Goal: Task Accomplishment & Management: Complete application form

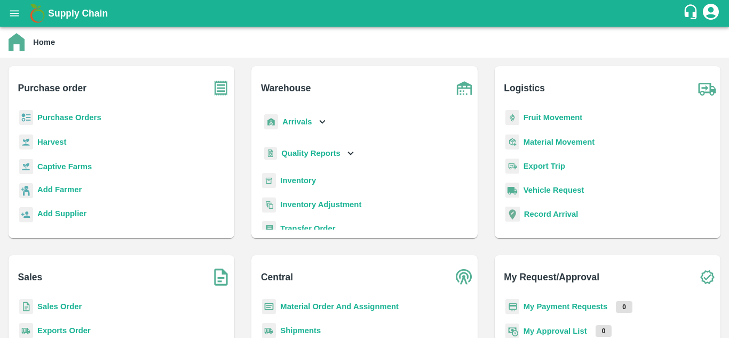
click at [537, 120] on b "Fruit Movement" at bounding box center [553, 117] width 59 height 9
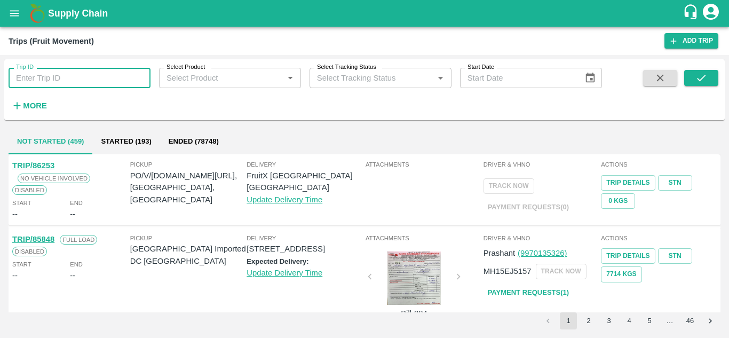
click at [62, 79] on input "Trip ID" at bounding box center [80, 78] width 142 height 20
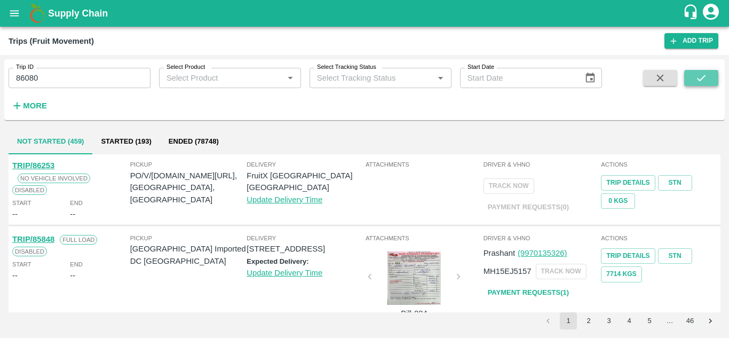
click at [694, 78] on button "submit" at bounding box center [701, 78] width 34 height 16
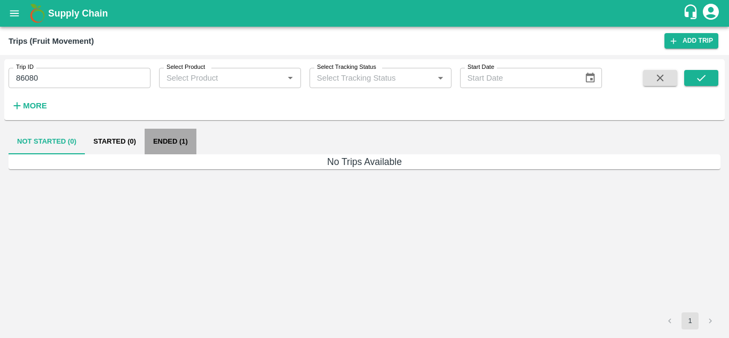
click at [172, 146] on button "Ended (1)" at bounding box center [171, 142] width 52 height 26
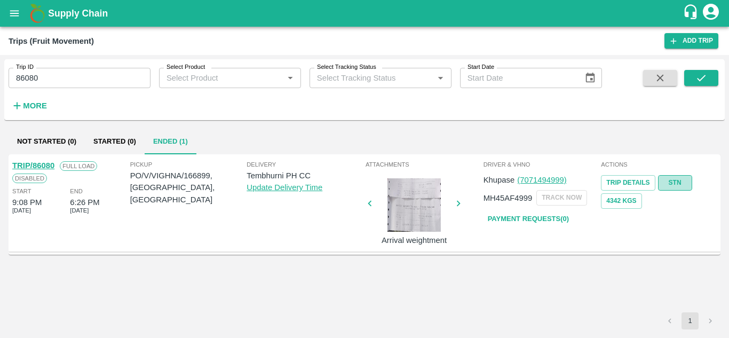
click at [668, 181] on link "STN" at bounding box center [675, 182] width 34 height 15
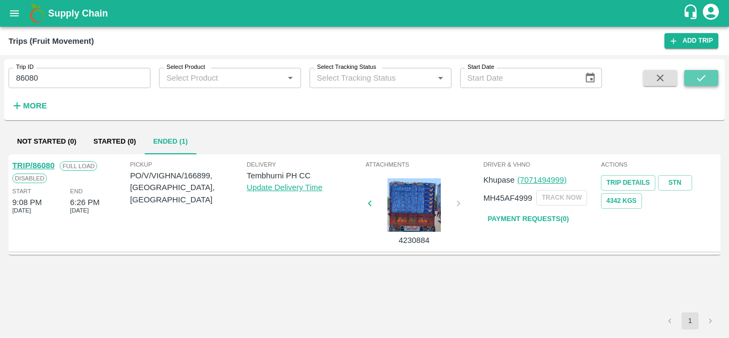
click at [704, 82] on icon "submit" at bounding box center [701, 78] width 12 height 12
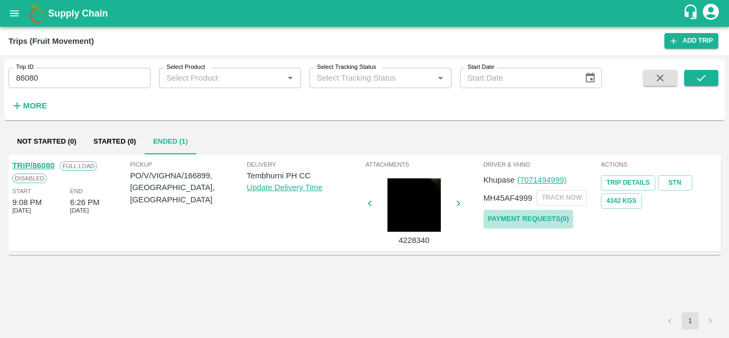
click at [549, 215] on link "Payment Requests( 0 )" at bounding box center [528, 219] width 90 height 19
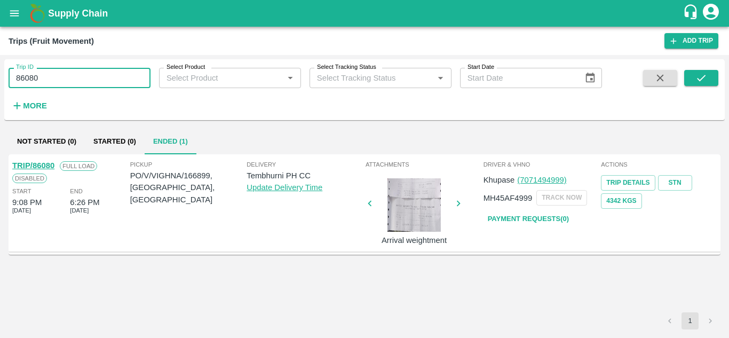
click at [88, 84] on input "86080" at bounding box center [80, 78] width 142 height 20
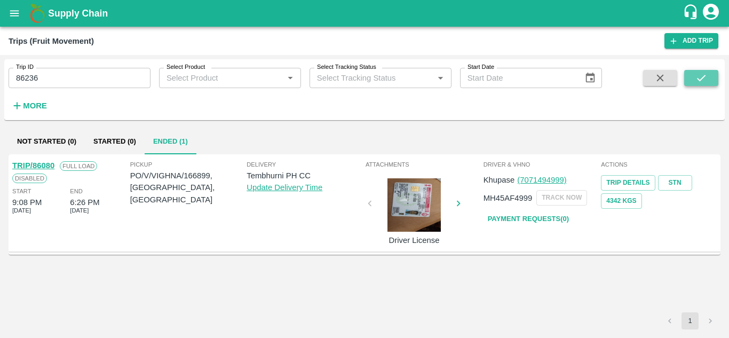
click at [701, 76] on icon "submit" at bounding box center [701, 78] width 12 height 12
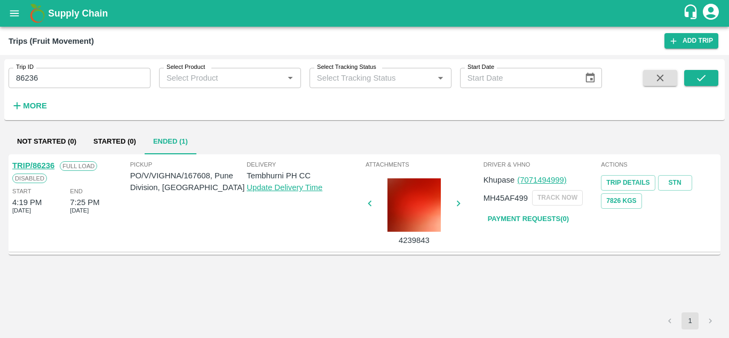
click at [42, 168] on link "TRIP/86236" at bounding box center [33, 165] width 42 height 9
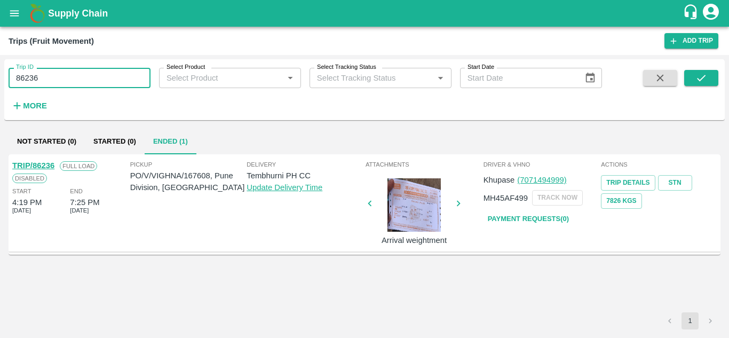
click at [47, 76] on input "86236" at bounding box center [80, 78] width 142 height 20
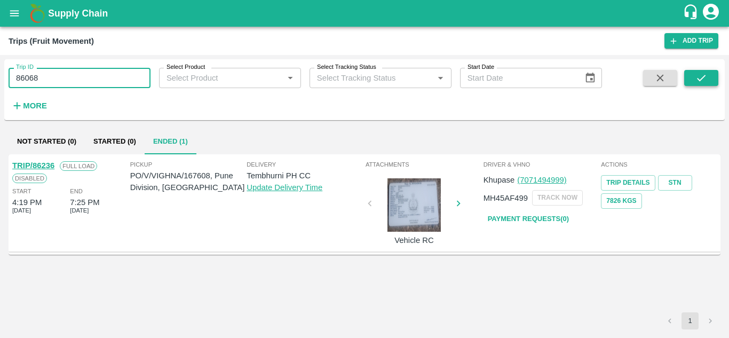
type input "86068"
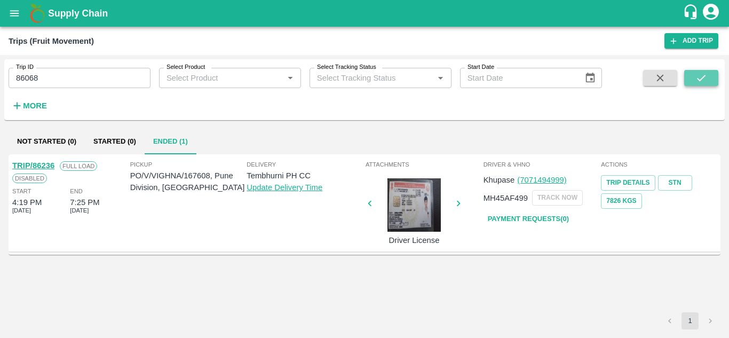
click at [701, 77] on icon "submit" at bounding box center [701, 78] width 12 height 12
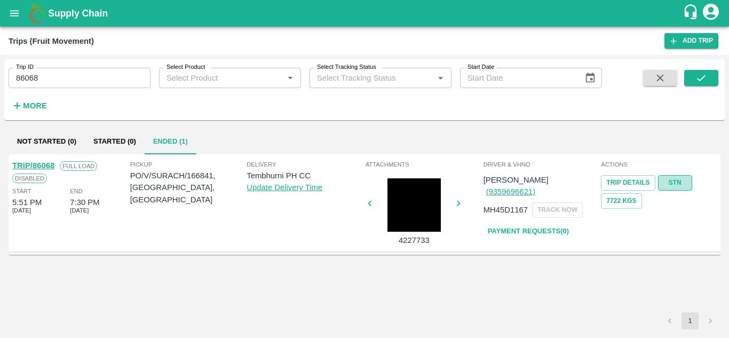
click at [676, 187] on link "STN" at bounding box center [675, 182] width 34 height 15
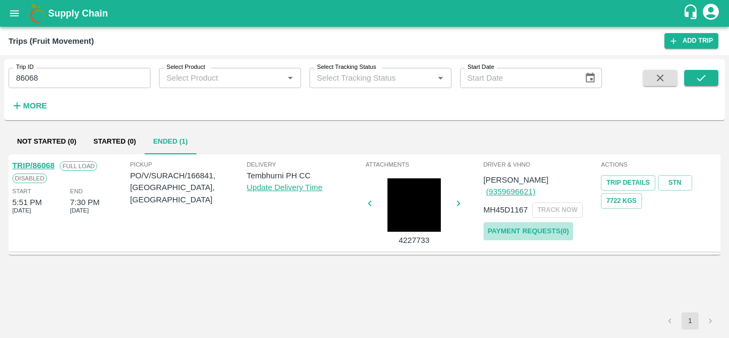
click at [533, 222] on link "Payment Requests( 0 )" at bounding box center [528, 231] width 90 height 19
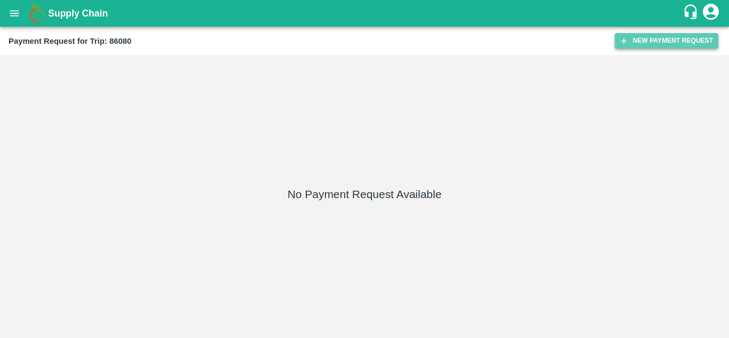
click at [676, 38] on button "New Payment Request" at bounding box center [667, 40] width 104 height 15
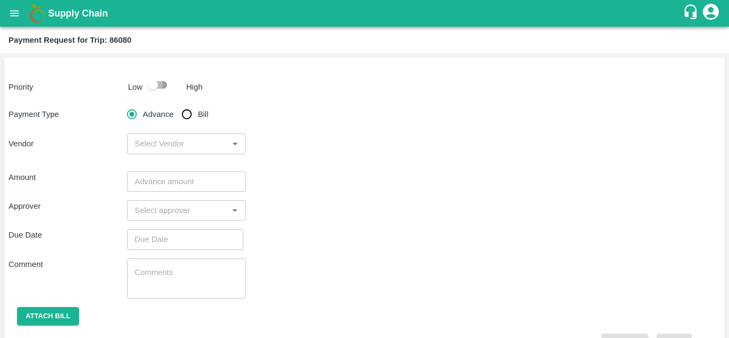
click at [159, 84] on input "checkbox" at bounding box center [152, 85] width 61 height 20
checkbox input "true"
click at [192, 110] on input "Bill" at bounding box center [186, 114] width 21 height 21
radio input "true"
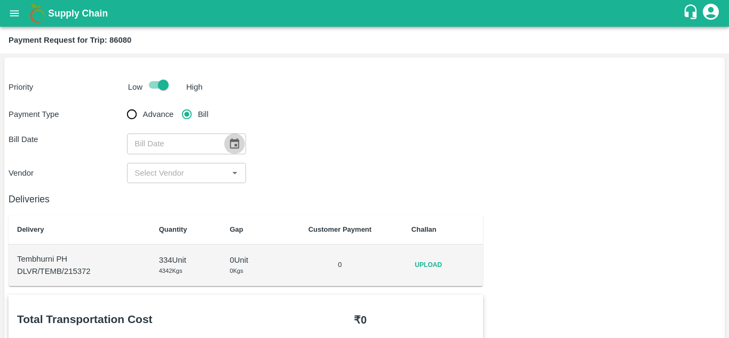
click at [230, 142] on icon "Choose date" at bounding box center [234, 143] width 9 height 10
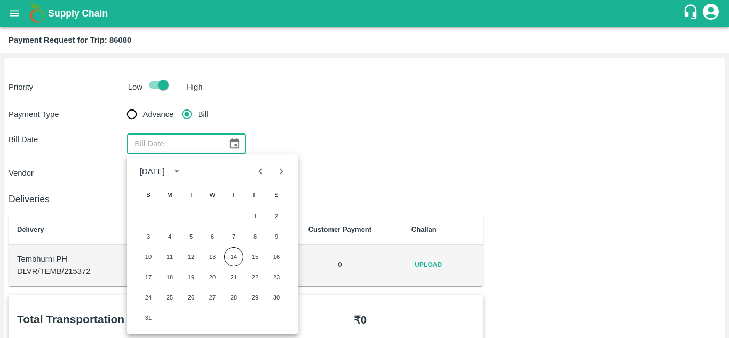
click at [370, 157] on div "Payment Type Advance Bill Bill Date ​ Vendor ​" at bounding box center [365, 144] width 712 height 80
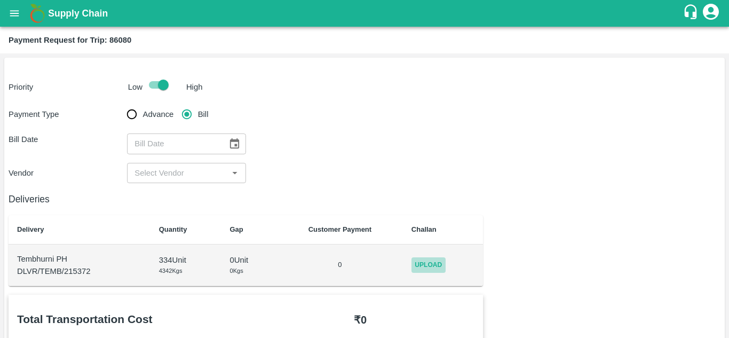
click at [430, 261] on span "Upload" at bounding box center [428, 264] width 34 height 15
click at [0, 0] on input "Upload" at bounding box center [0, 0] width 0 height 0
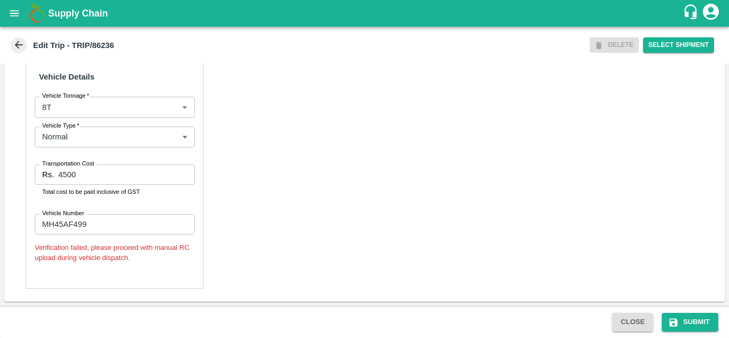
scroll to position [796, 0]
click at [74, 227] on input "MH45AF499" at bounding box center [115, 224] width 160 height 20
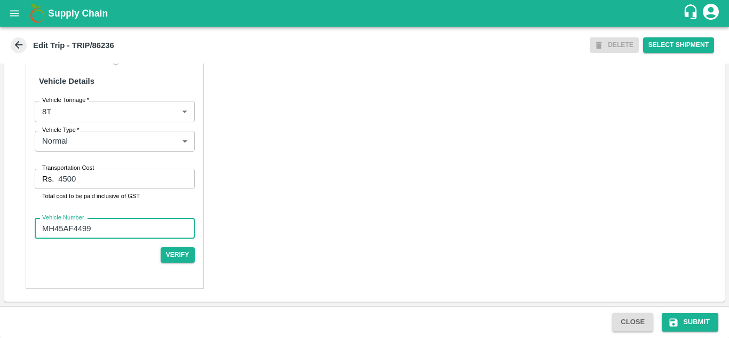
scroll to position [792, 0]
click at [86, 231] on input "MH45AF499" at bounding box center [115, 228] width 160 height 20
type input "MH45AF4999"
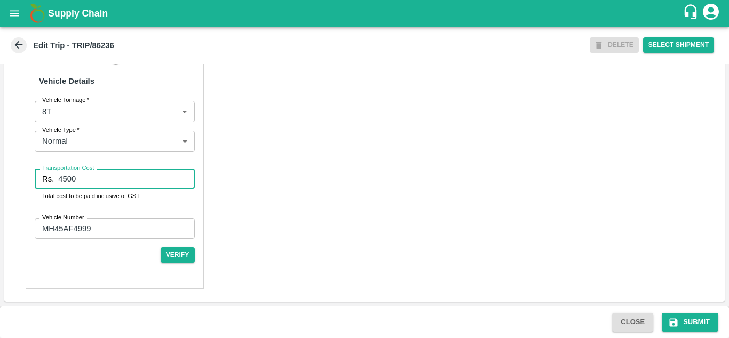
click at [84, 181] on input "4500" at bounding box center [126, 179] width 136 height 20
type input "4"
type input "5000"
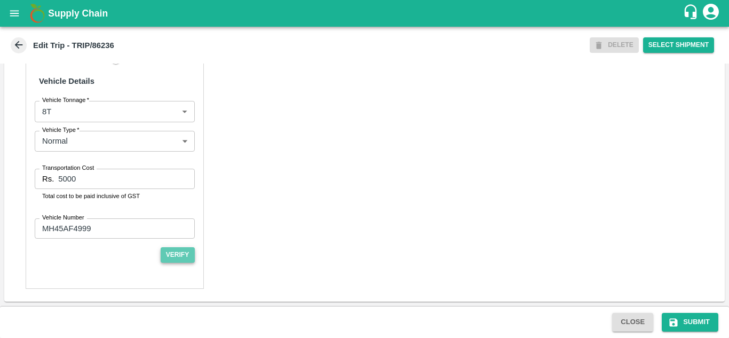
click at [174, 251] on button "Verify" at bounding box center [178, 254] width 34 height 15
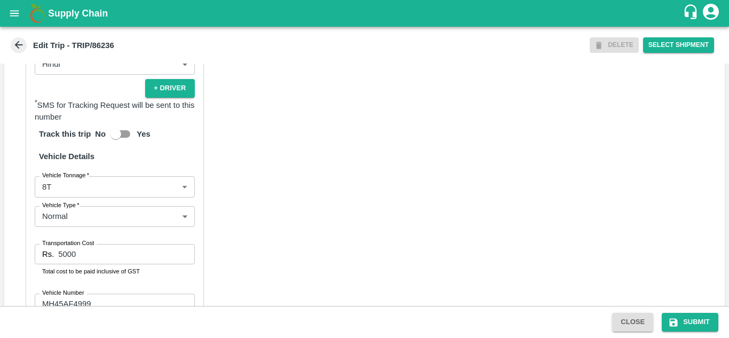
scroll to position [702, 0]
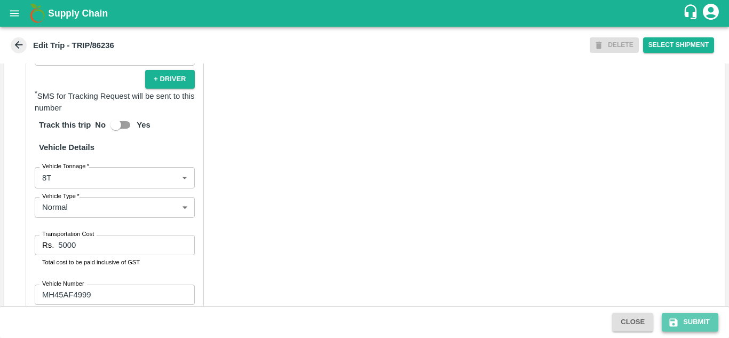
click at [700, 322] on button "Submit" at bounding box center [690, 322] width 57 height 19
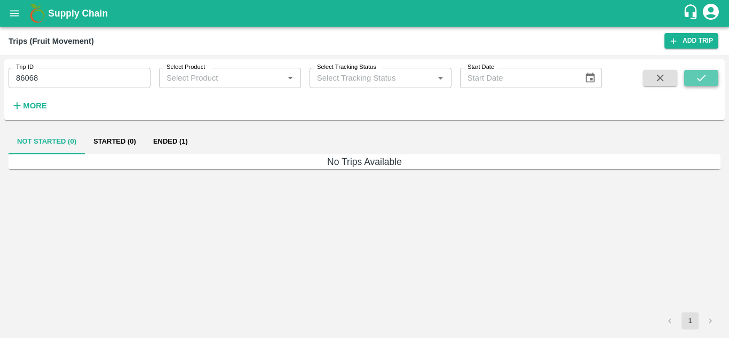
click at [702, 80] on icon "submit" at bounding box center [701, 78] width 12 height 12
click at [170, 142] on button "Ended (1)" at bounding box center [171, 142] width 52 height 26
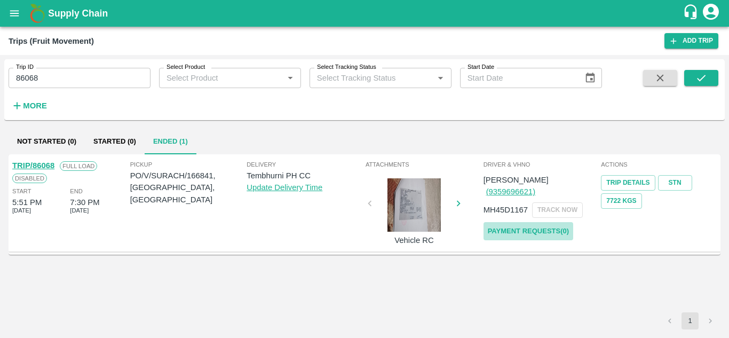
click at [527, 222] on link "Payment Requests( 0 )" at bounding box center [528, 231] width 90 height 19
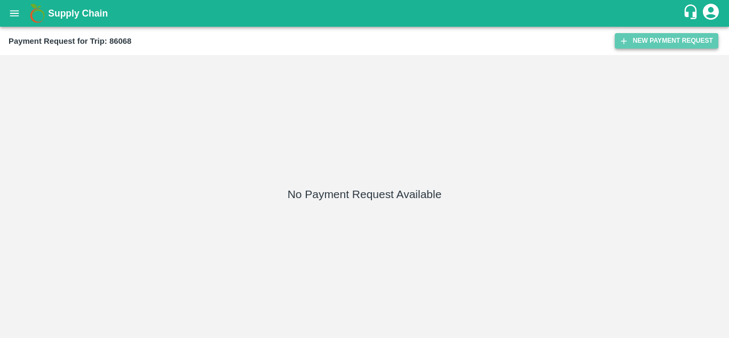
click at [653, 37] on button "New Payment Request" at bounding box center [667, 40] width 104 height 15
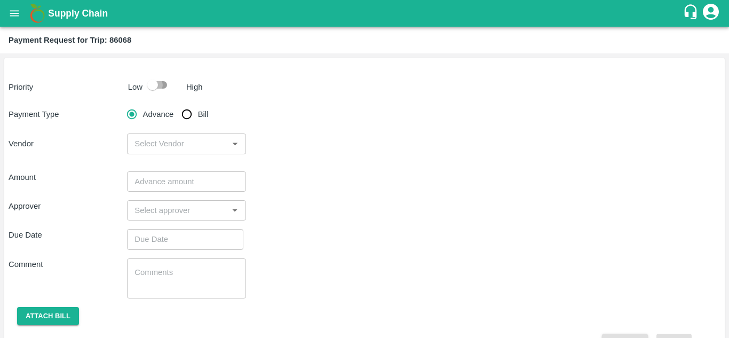
click at [157, 86] on input "checkbox" at bounding box center [152, 85] width 61 height 20
checkbox input "true"
click at [184, 114] on input "Bill" at bounding box center [186, 114] width 21 height 21
radio input "true"
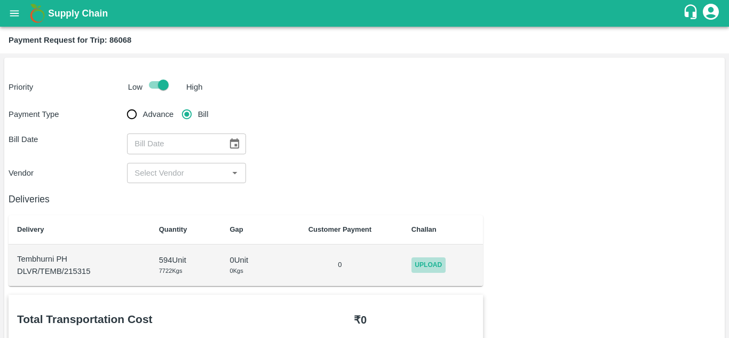
click at [424, 264] on span "Upload" at bounding box center [428, 264] width 34 height 15
click at [0, 0] on input "Upload" at bounding box center [0, 0] width 0 height 0
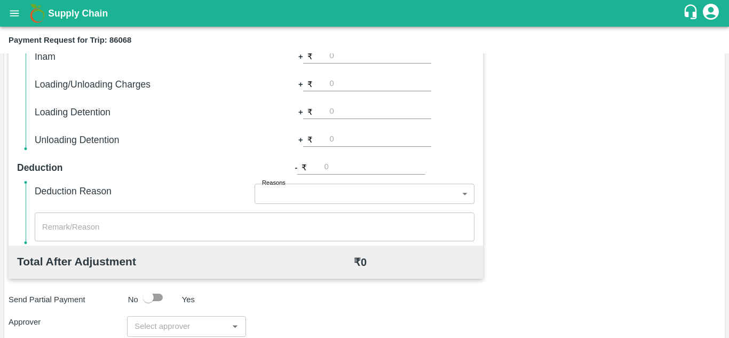
scroll to position [486, 0]
